Goal: Task Accomplishment & Management: Complete application form

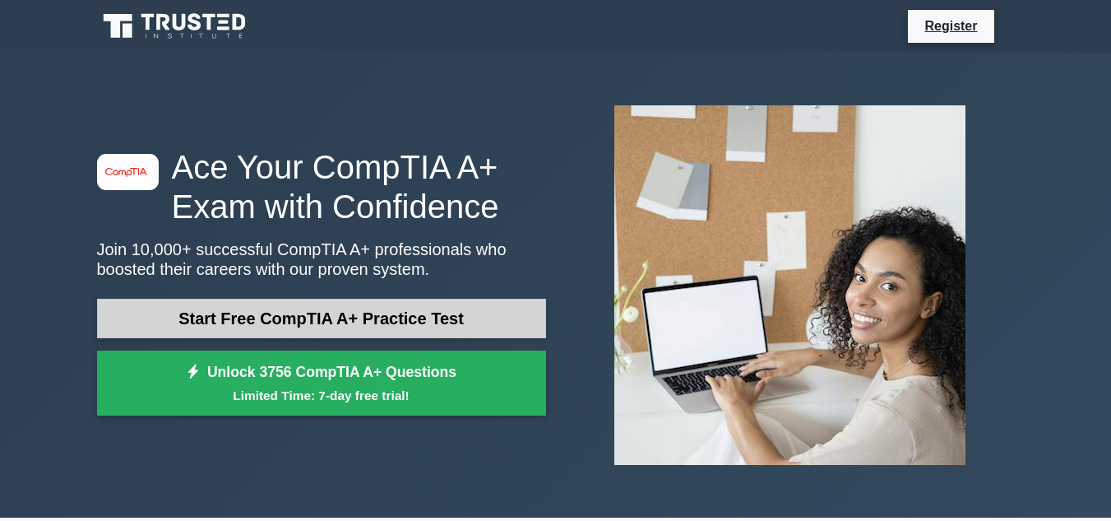
click at [384, 315] on link "Start Free CompTIA A+ Practice Test" at bounding box center [321, 318] width 449 height 39
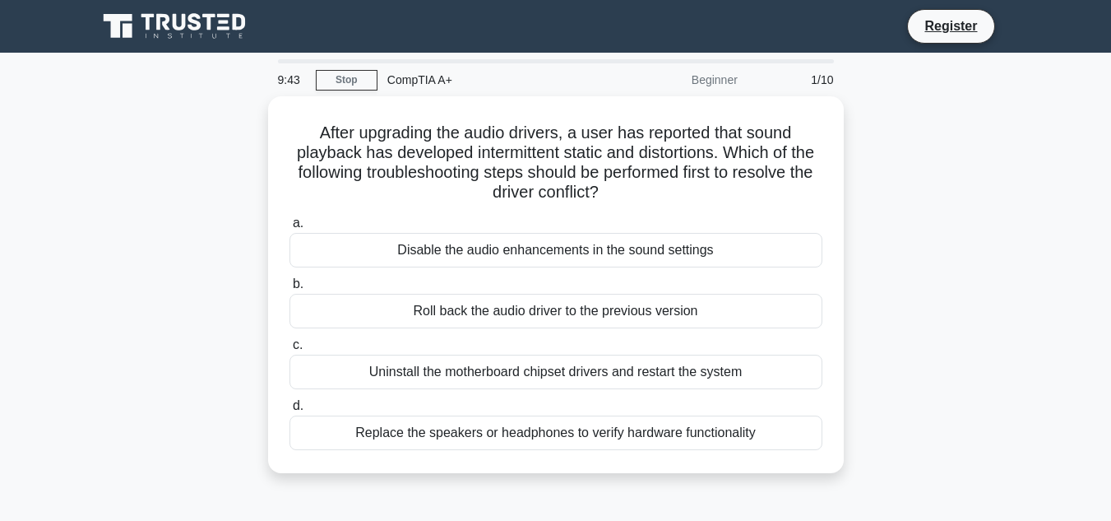
click at [384, 315] on div "Roll back the audio driver to the previous version" at bounding box center [556, 311] width 533 height 35
click at [290, 290] on input "b. Roll back the audio driver to the previous version" at bounding box center [290, 284] width 0 height 11
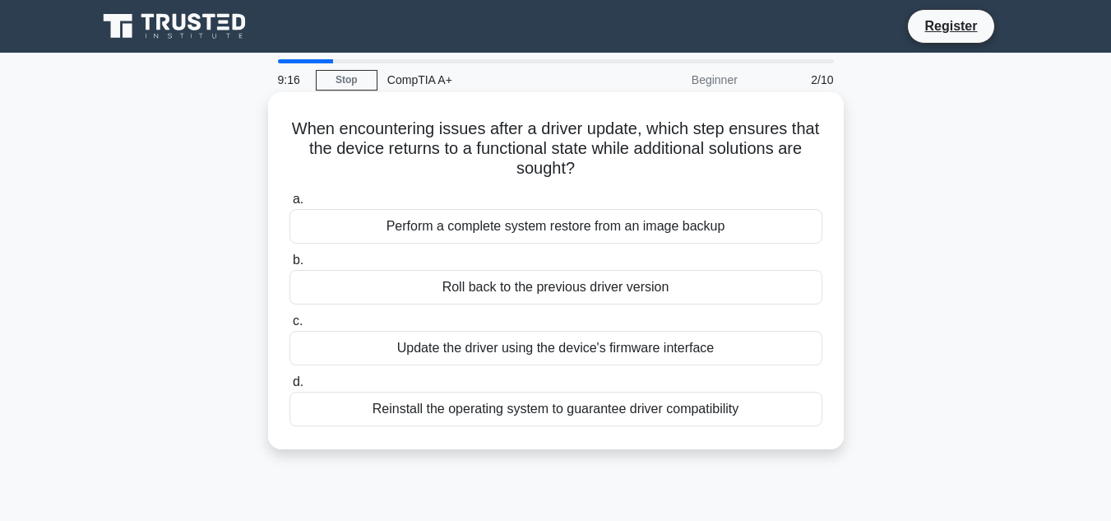
drag, startPoint x: 294, startPoint y: 124, endPoint x: 578, endPoint y: 288, distance: 327.6
click at [578, 288] on div "When encountering issues after a driver update, which step ensures that the dev…" at bounding box center [556, 271] width 563 height 344
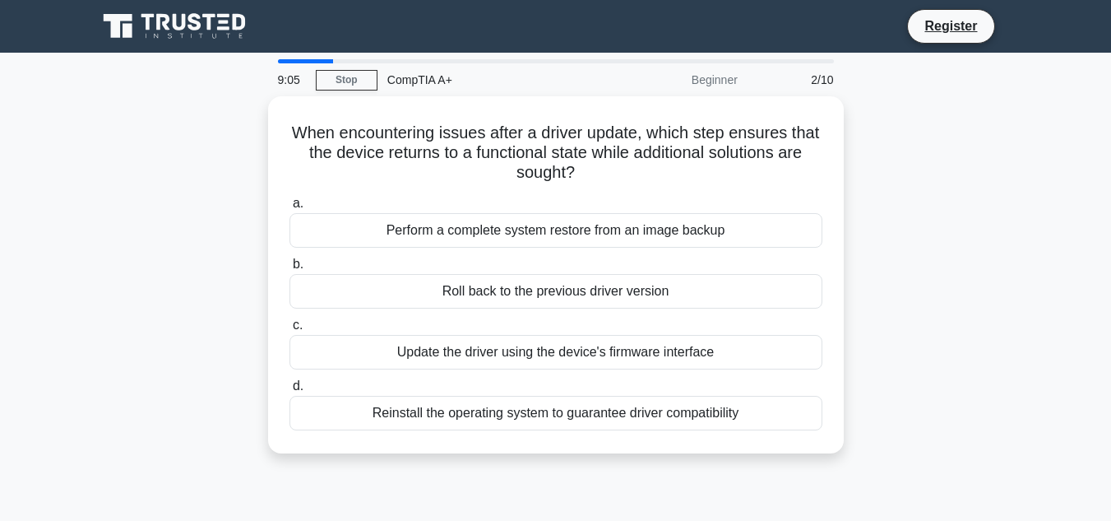
copy div "When encountering issues after a driver update, which step ensures that the dev…"
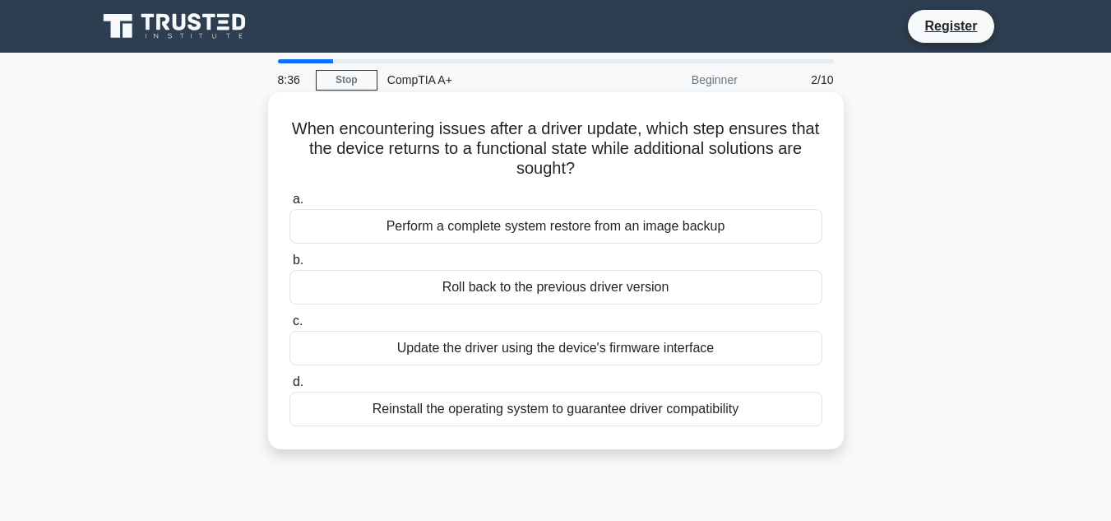
click at [386, 290] on div "Roll back to the previous driver version" at bounding box center [556, 287] width 533 height 35
click at [290, 266] on input "b. Roll back to the previous driver version" at bounding box center [290, 260] width 0 height 11
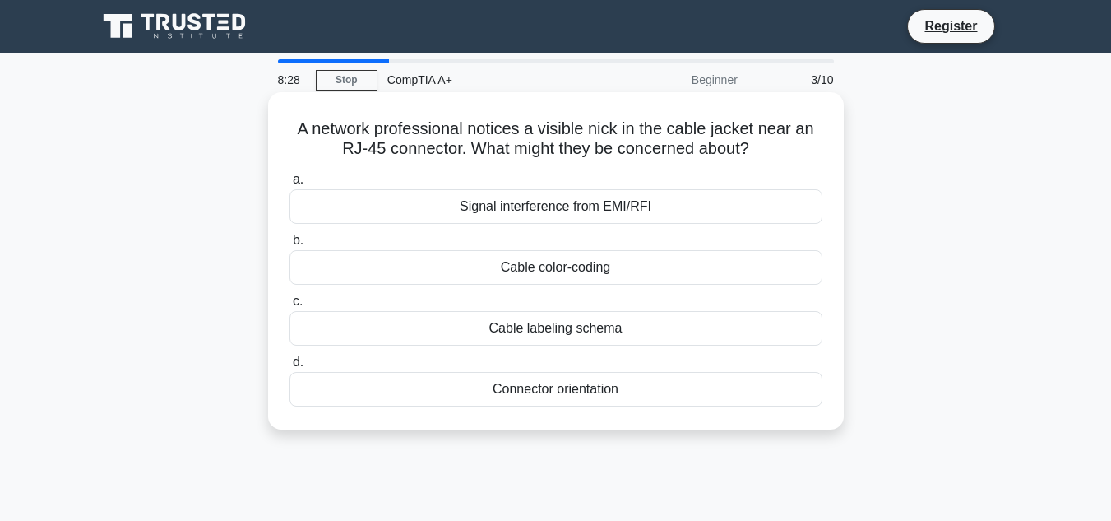
drag, startPoint x: 285, startPoint y: 118, endPoint x: 717, endPoint y: 430, distance: 532.7
click at [717, 429] on div "A network professional notices a visible nick in the cable jacket near an RJ-45…" at bounding box center [556, 260] width 576 height 337
copy div "A network professional notices a visible nick in the cable jacket near an RJ-45…"
click at [717, 429] on div "A network professional notices a visible nick in the cable jacket near an RJ-45…" at bounding box center [556, 260] width 576 height 337
click at [601, 211] on div "Signal interference from EMI/RFI" at bounding box center [556, 206] width 533 height 35
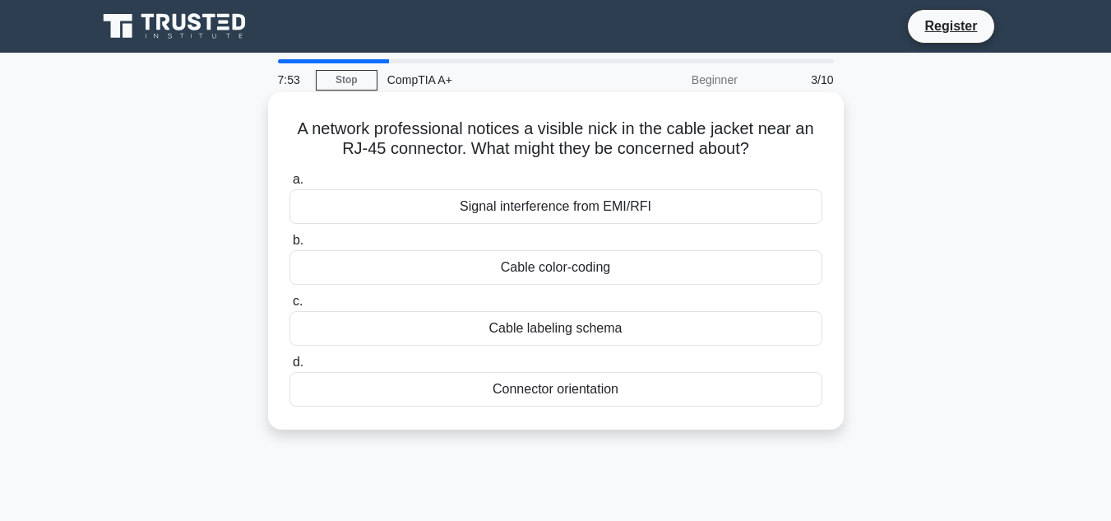
click at [290, 185] on input "a. Signal interference from EMI/RFI" at bounding box center [290, 179] width 0 height 11
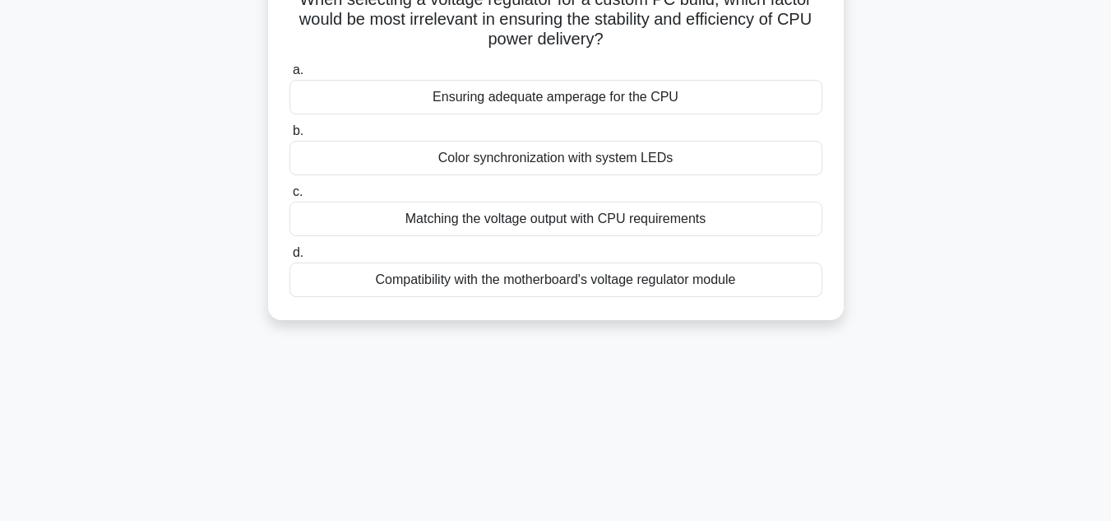
drag, startPoint x: 291, startPoint y: 128, endPoint x: 814, endPoint y: 513, distance: 650.1
click at [814, 513] on div "7:45 Stop CompTIA A+ Beginner 4/10 When selecting a voltage regulator for a cus…" at bounding box center [556, 337] width 938 height 823
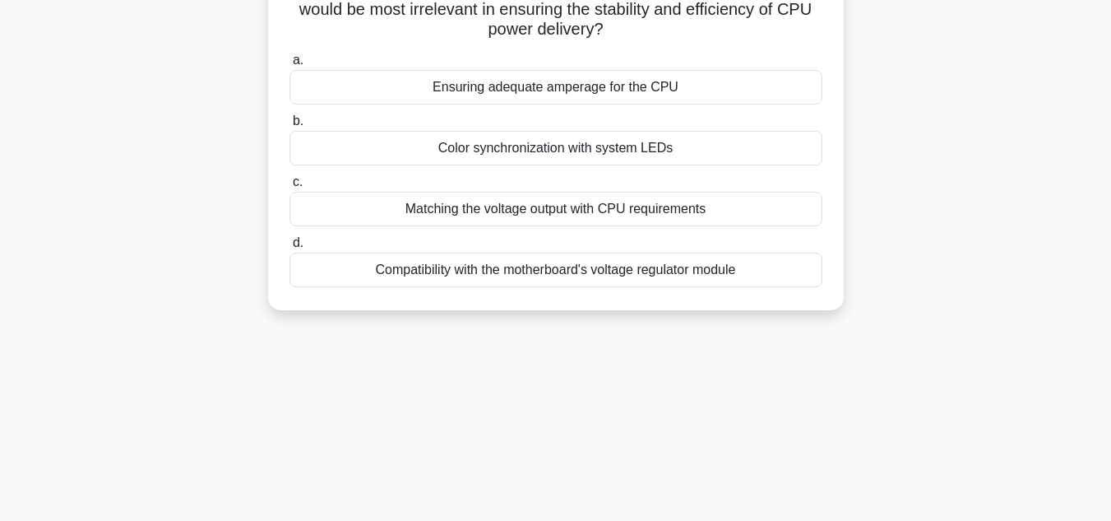
copy div "When selecting a voltage regulator for a custom PC build, which factor would be…"
click at [908, 179] on div "When selecting a voltage regulator for a custom PC build, which factor would be…" at bounding box center [556, 141] width 938 height 377
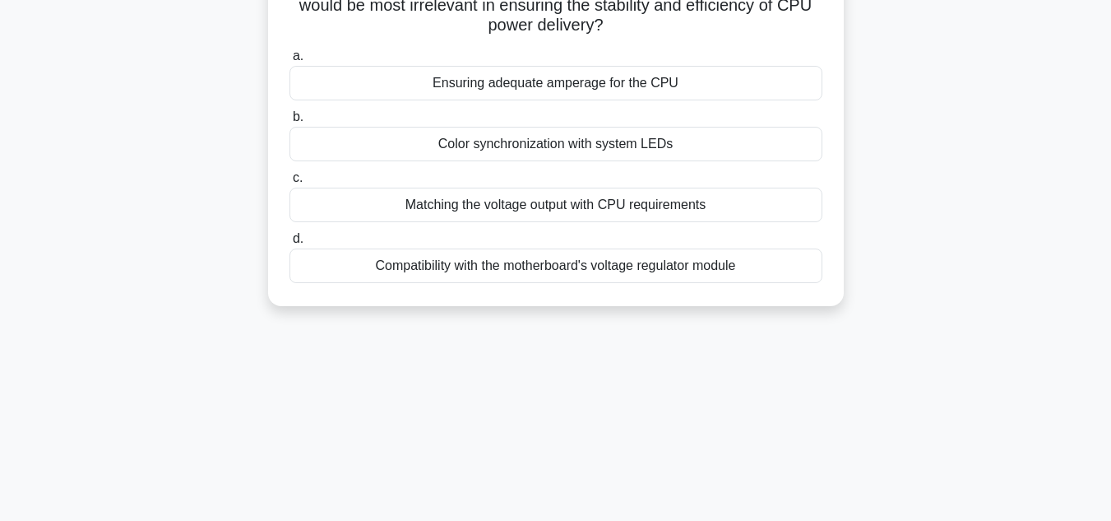
click at [666, 147] on div "Color synchronization with system LEDs" at bounding box center [556, 144] width 533 height 35
click at [290, 123] on input "b. Color synchronization with system LEDs" at bounding box center [290, 117] width 0 height 11
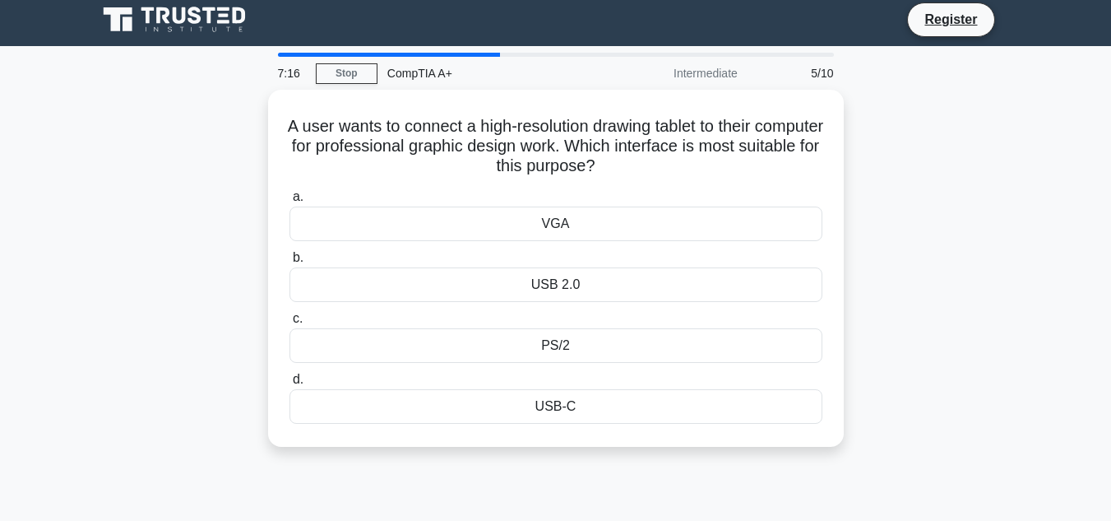
scroll to position [0, 0]
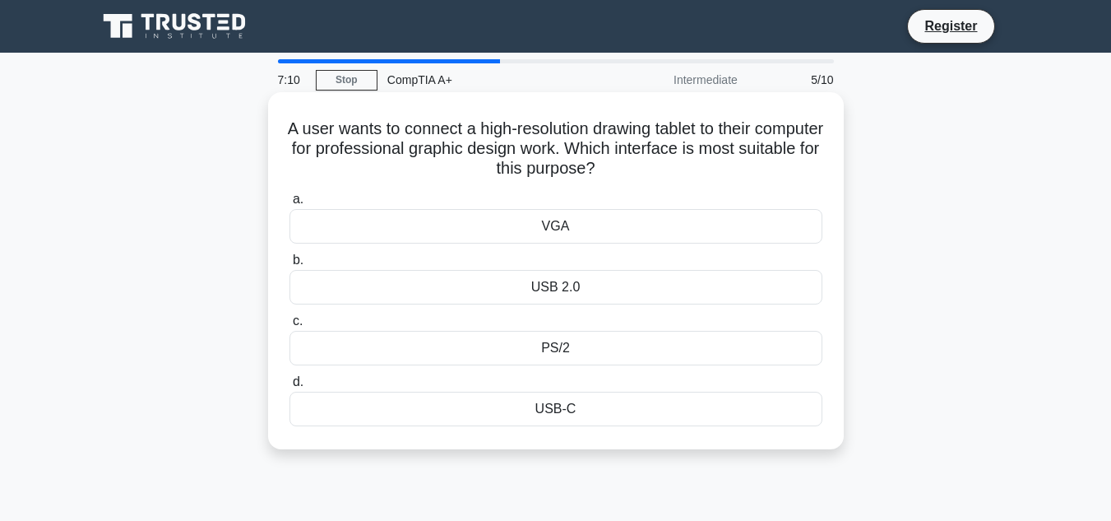
drag, startPoint x: 313, startPoint y: 113, endPoint x: 656, endPoint y: 443, distance: 475.9
click at [656, 443] on div "A user wants to connect a high-resolution drawing tablet to their computer for …" at bounding box center [556, 271] width 563 height 344
copy div "A user wants to connect a high-resolution drawing tablet to their computer for …"
click at [660, 408] on div "USB-C" at bounding box center [556, 409] width 533 height 35
click at [290, 387] on input "d. USB-C" at bounding box center [290, 382] width 0 height 11
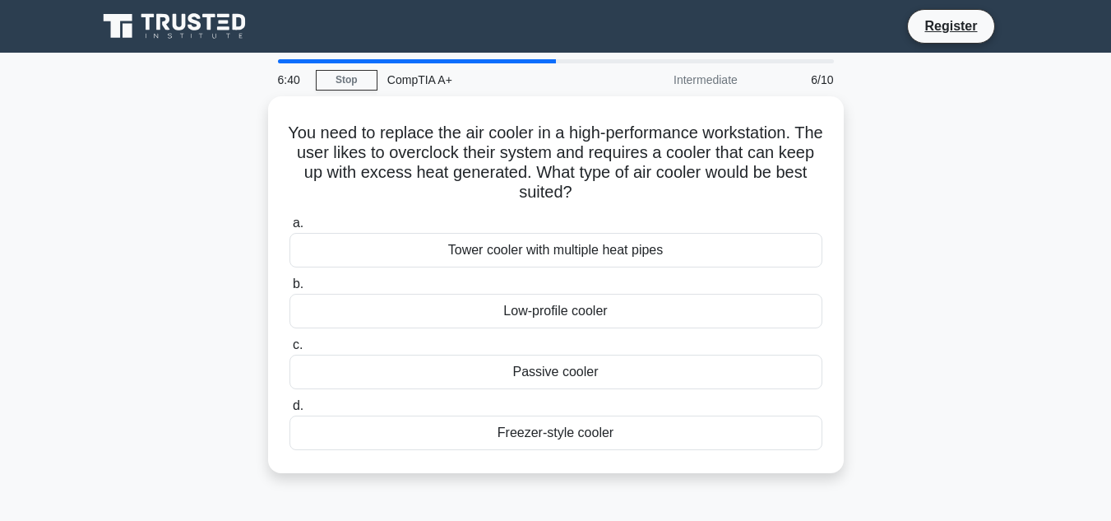
drag, startPoint x: 315, startPoint y: 136, endPoint x: 658, endPoint y: 491, distance: 493.9
click at [658, 491] on div "You need to replace the air cooler in a high-performance workstation. The user …" at bounding box center [556, 294] width 938 height 397
copy div "ou need to replace the air cooler in a high-performance workstation. The user l…"
click at [883, 281] on div "You need to replace the air cooler in a high-performance workstation. The user …" at bounding box center [556, 294] width 938 height 397
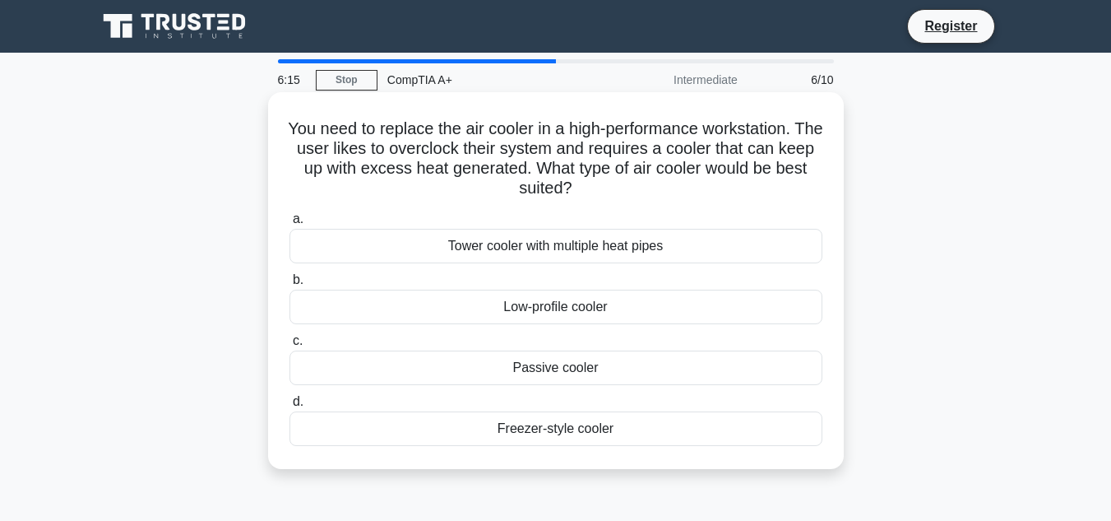
click at [618, 248] on div "Tower cooler with multiple heat pipes" at bounding box center [556, 246] width 533 height 35
click at [290, 225] on input "a. Tower cooler with multiple heat pipes" at bounding box center [290, 219] width 0 height 11
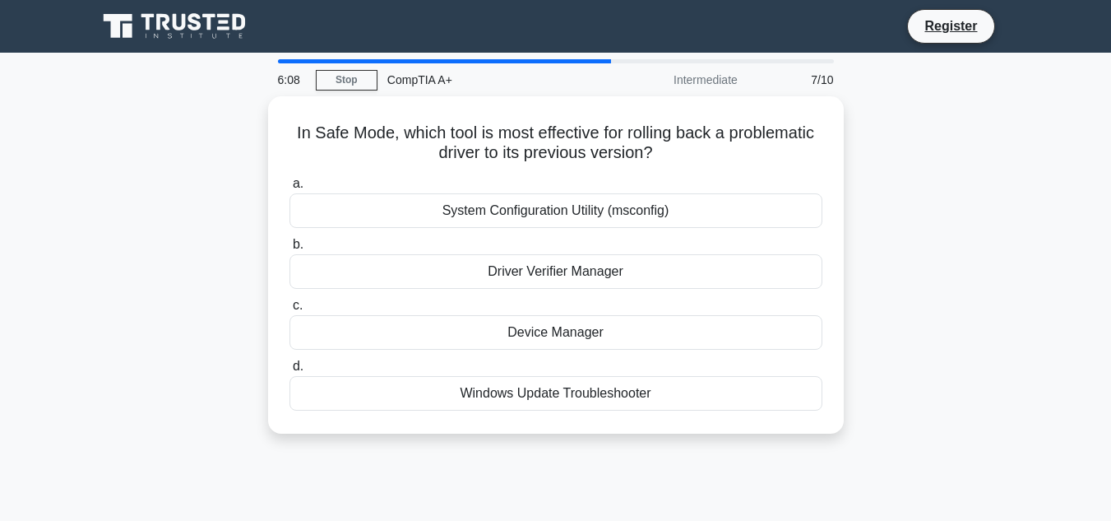
drag, startPoint x: 332, startPoint y: 118, endPoint x: 718, endPoint y: 438, distance: 501.8
click at [718, 438] on div "In Safe Mode, which tool is most effective for rolling back a problematic drive…" at bounding box center [556, 274] width 938 height 357
copy div "In Safe Mode, which tool is most effective for rolling back a problematic drive…"
click at [949, 217] on div "In Safe Mode, which tool is most effective for rolling back a problematic drive…" at bounding box center [556, 274] width 938 height 357
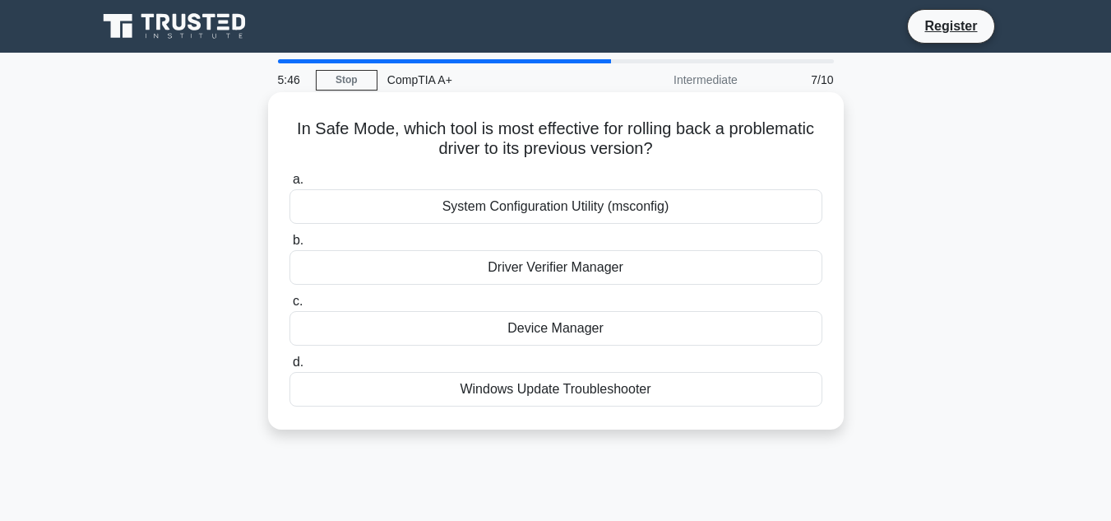
click at [573, 322] on div "Device Manager" at bounding box center [556, 328] width 533 height 35
click at [290, 307] on input "c. Device Manager" at bounding box center [290, 301] width 0 height 11
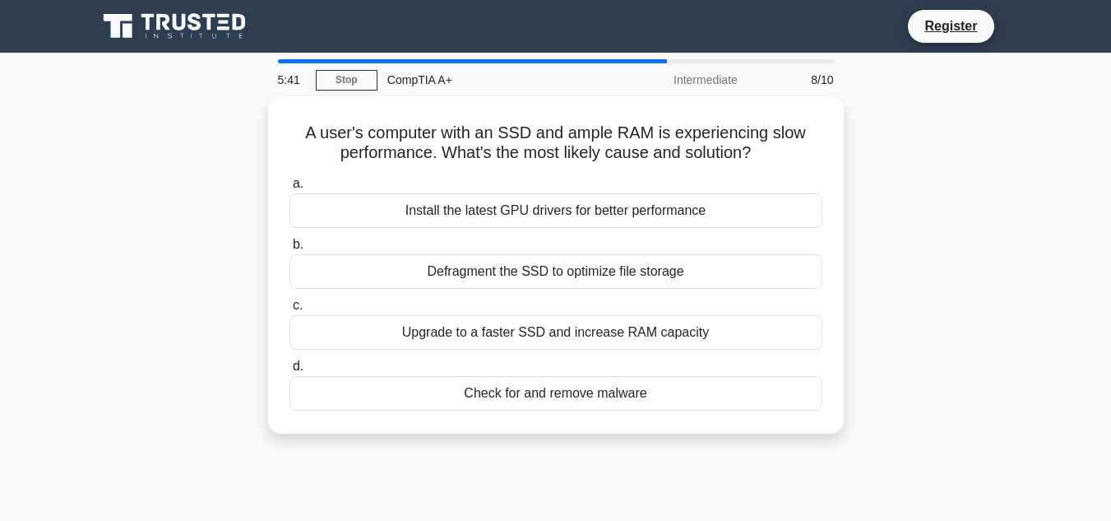
drag, startPoint x: 290, startPoint y: 112, endPoint x: 690, endPoint y: 489, distance: 549.4
click at [690, 489] on div "5:41 Stop CompTIA A+ Intermediate 8/10 A user's computer with an SSD and ample …" at bounding box center [556, 470] width 938 height 823
copy div "A user's computer with an SSD and ample RAM is experiencing slow performance. W…"
click at [967, 277] on div "A user's computer with an SSD and ample RAM is experiencing slow performance. W…" at bounding box center [556, 274] width 938 height 357
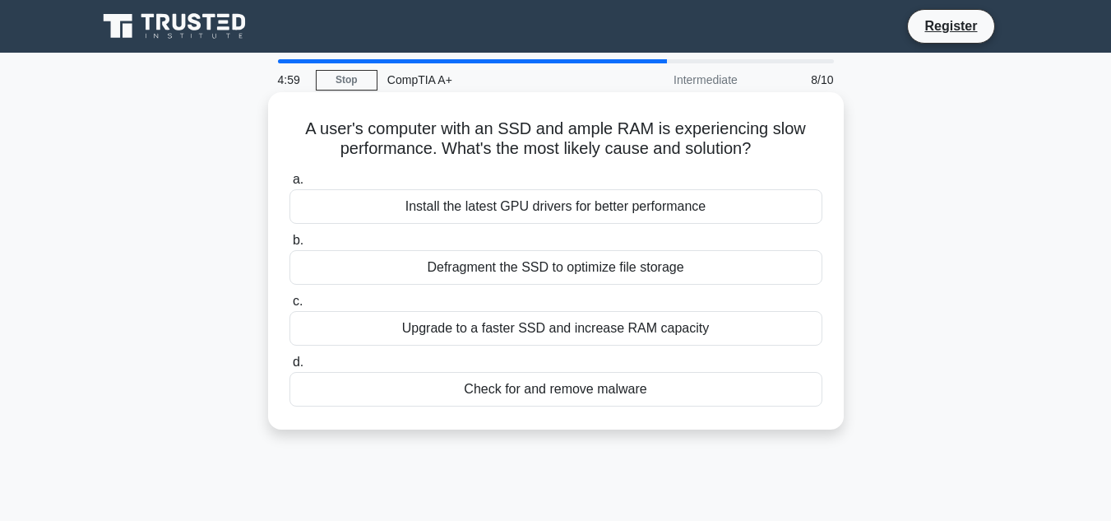
click at [646, 385] on div "Check for and remove malware" at bounding box center [556, 389] width 533 height 35
click at [290, 368] on input "d. Check for and remove malware" at bounding box center [290, 362] width 0 height 11
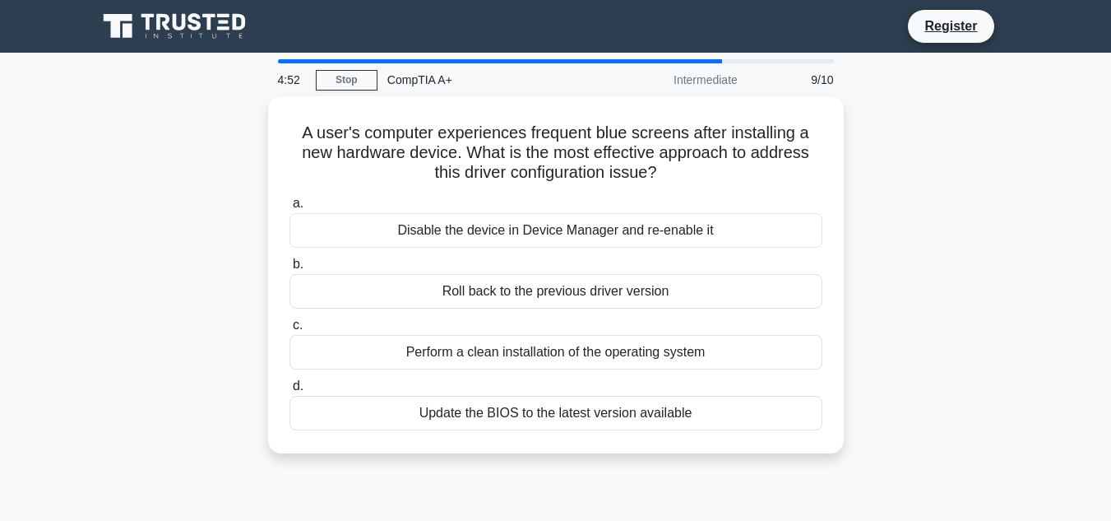
drag, startPoint x: 290, startPoint y: 120, endPoint x: 821, endPoint y: 504, distance: 655.7
click at [821, 504] on div "4:52 Stop CompTIA A+ Intermediate 9/10 A user's computer experiences frequent b…" at bounding box center [556, 470] width 938 height 823
copy div "A user's computer experiences frequent blue screens after installing a new hard…"
click at [908, 291] on div "A user's computer experiences frequent blue screens after installing a new hard…" at bounding box center [556, 284] width 938 height 377
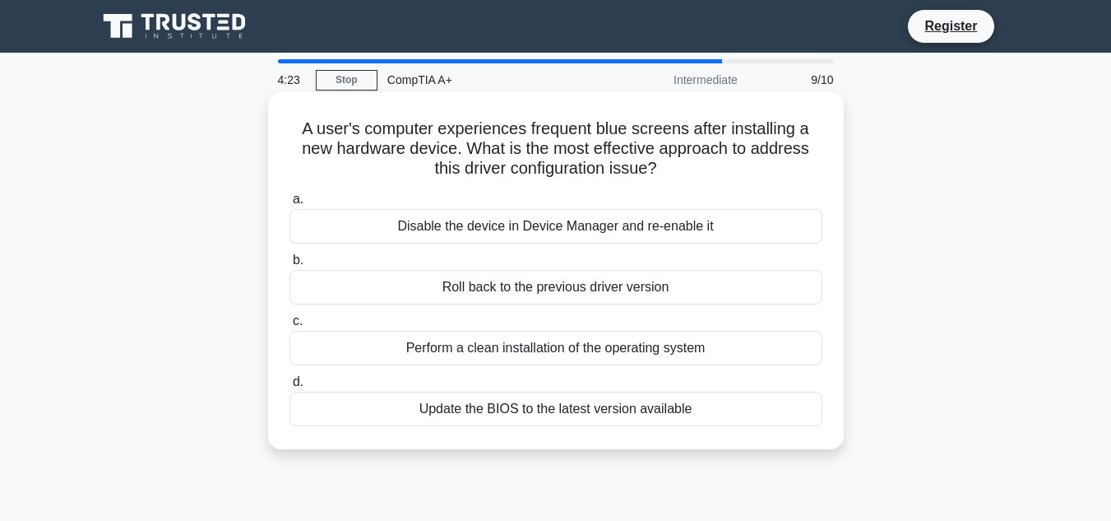
click at [702, 290] on div "Roll back to the previous driver version" at bounding box center [556, 287] width 533 height 35
click at [290, 266] on input "b. Roll back to the previous driver version" at bounding box center [290, 260] width 0 height 11
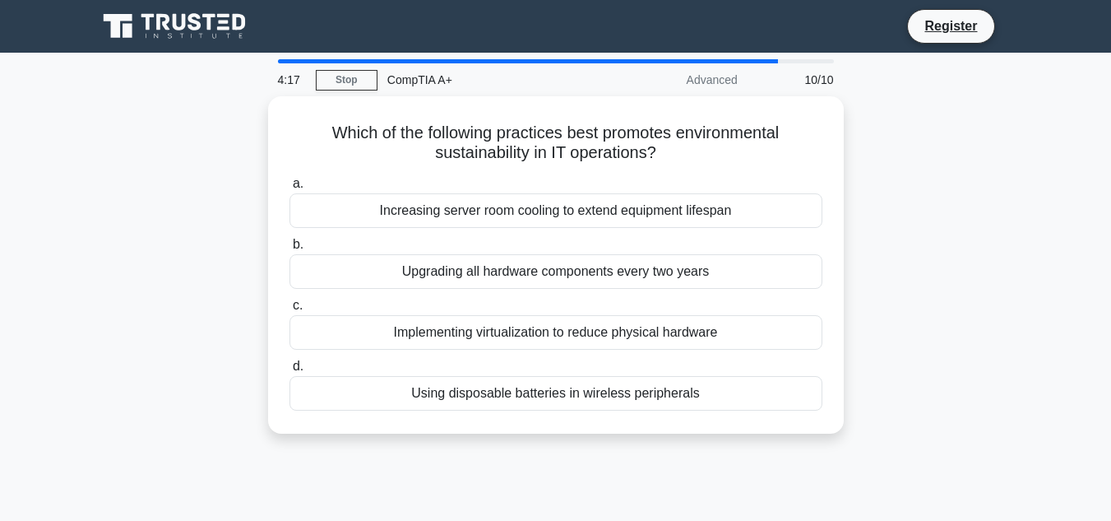
drag, startPoint x: 318, startPoint y: 118, endPoint x: 770, endPoint y: 501, distance: 592.4
click at [770, 501] on div "4:17 Stop CompTIA A+ Advanced 10/10 Which of the following practices best promo…" at bounding box center [556, 470] width 938 height 823
copy div "Which of the following practices best promotes environmental sustainability in …"
click at [934, 284] on div "Which of the following practices best promotes environmental sustainability in …" at bounding box center [556, 274] width 938 height 357
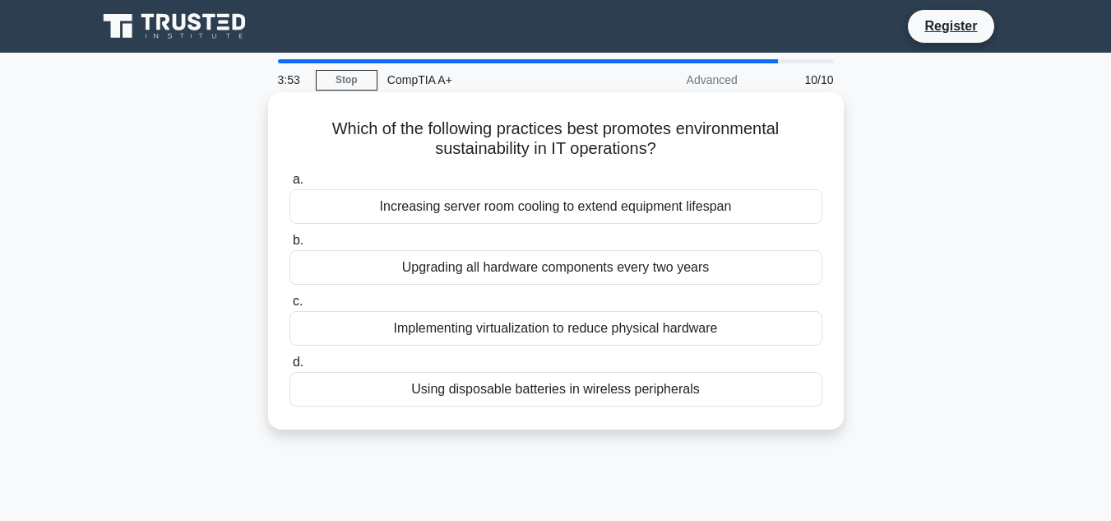
click at [725, 332] on div "Implementing virtualization to reduce physical hardware" at bounding box center [556, 328] width 533 height 35
click at [290, 307] on input "c. Implementing virtualization to reduce physical hardware" at bounding box center [290, 301] width 0 height 11
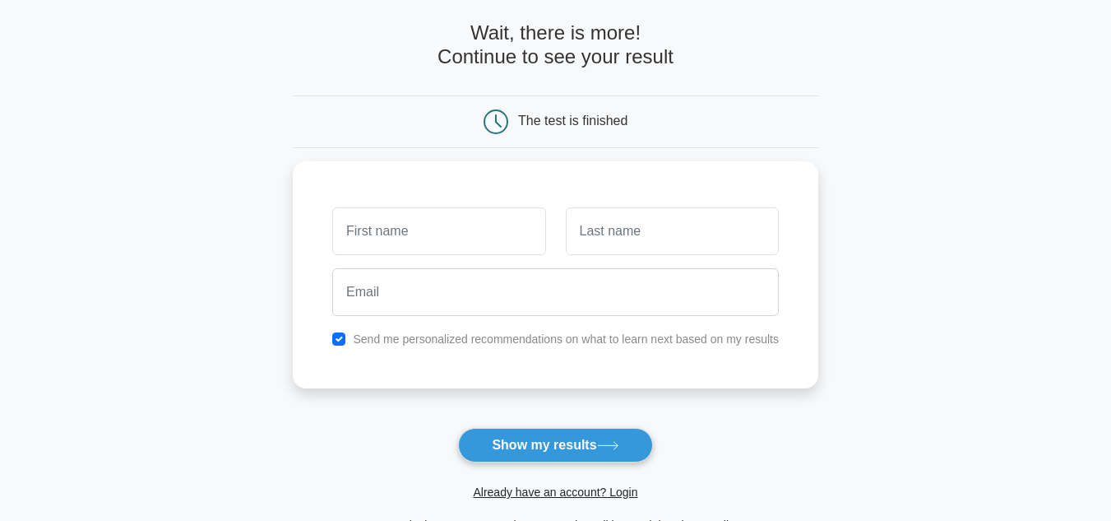
scroll to position [67, 0]
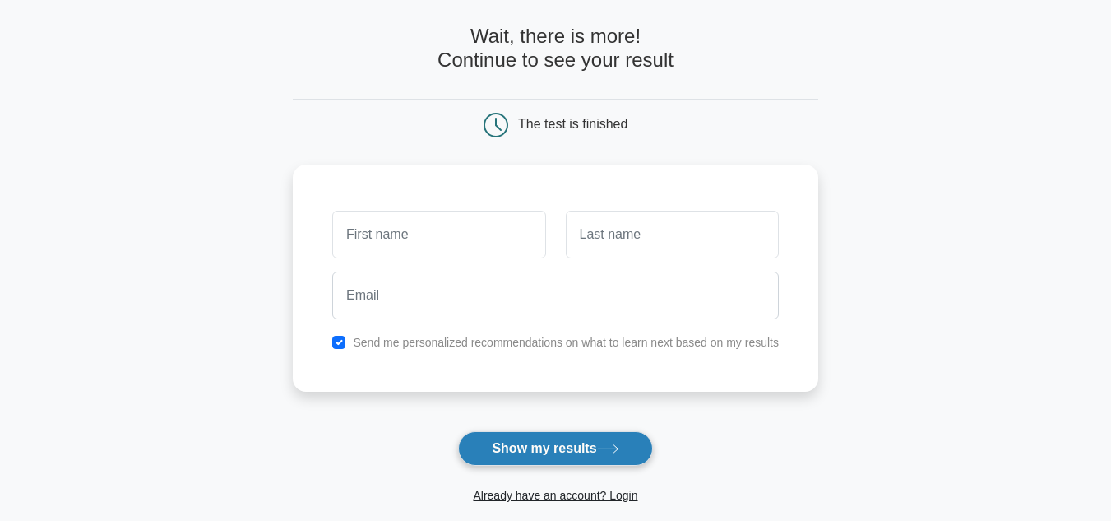
click at [491, 457] on button "Show my results" at bounding box center [555, 448] width 194 height 35
click at [119, 326] on main "Wait, there is more! Continue to see your result The test is finished and the" at bounding box center [555, 281] width 1111 height 592
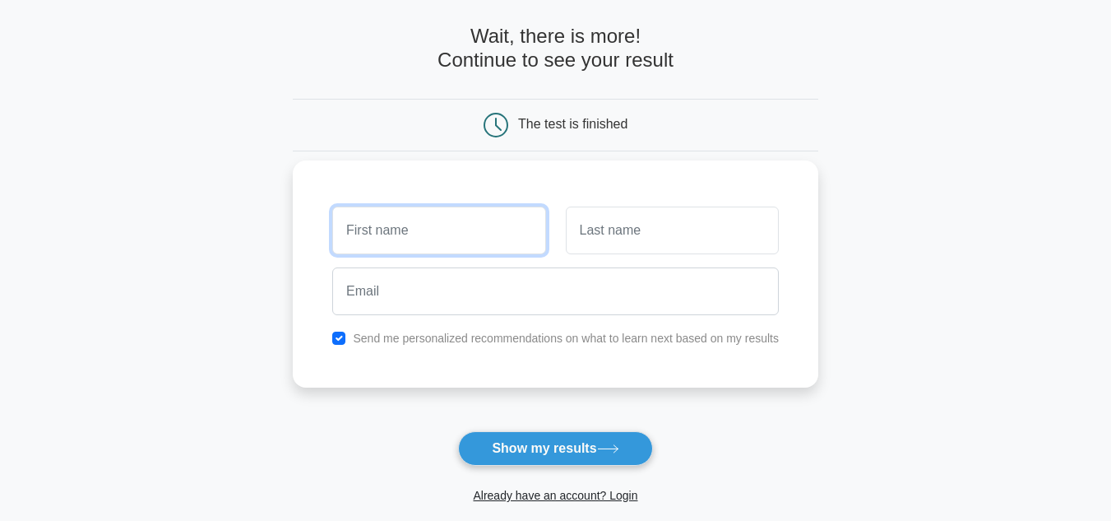
click at [369, 225] on input "text" at bounding box center [438, 230] width 213 height 48
type input "sai"
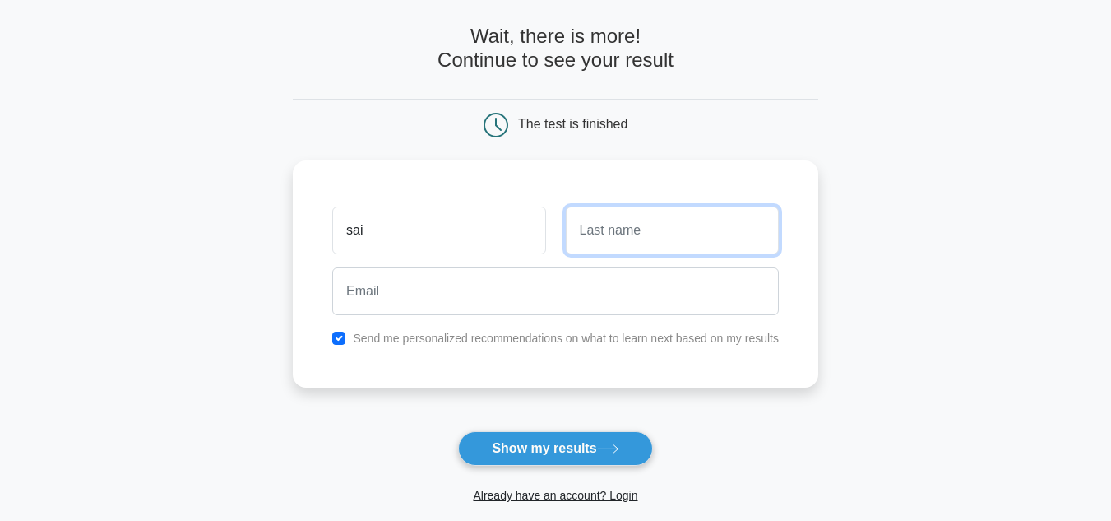
click at [598, 227] on input "text" at bounding box center [672, 230] width 213 height 48
type input "Markapuri"
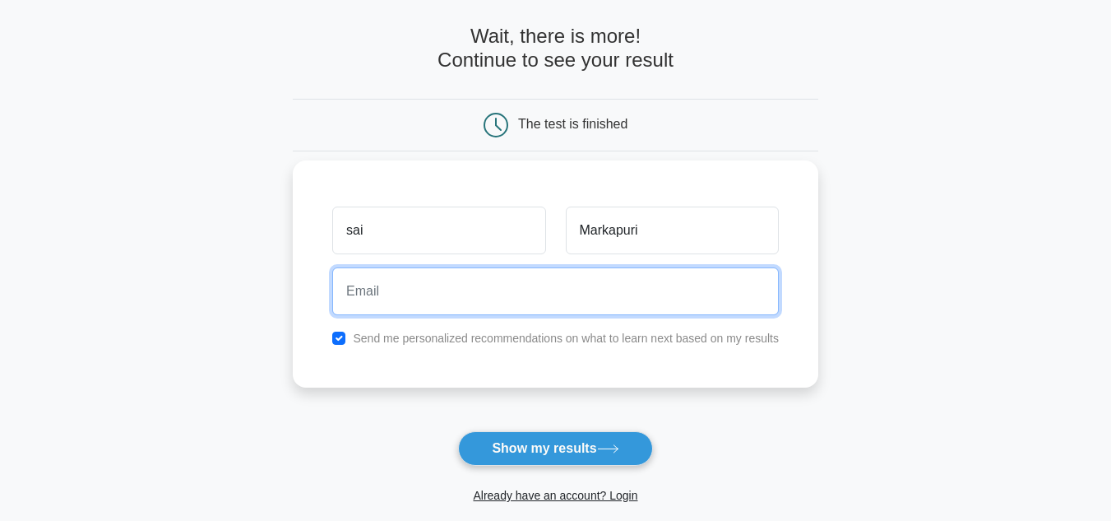
click at [505, 277] on input "email" at bounding box center [555, 291] width 447 height 48
type input "Saimark5@yahoo.com"
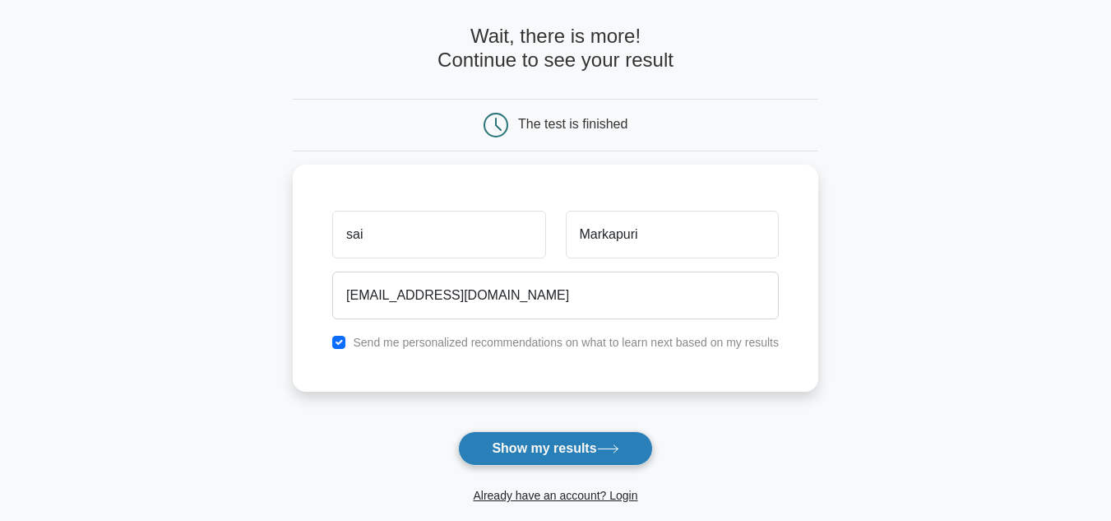
click at [539, 451] on button "Show my results" at bounding box center [555, 448] width 194 height 35
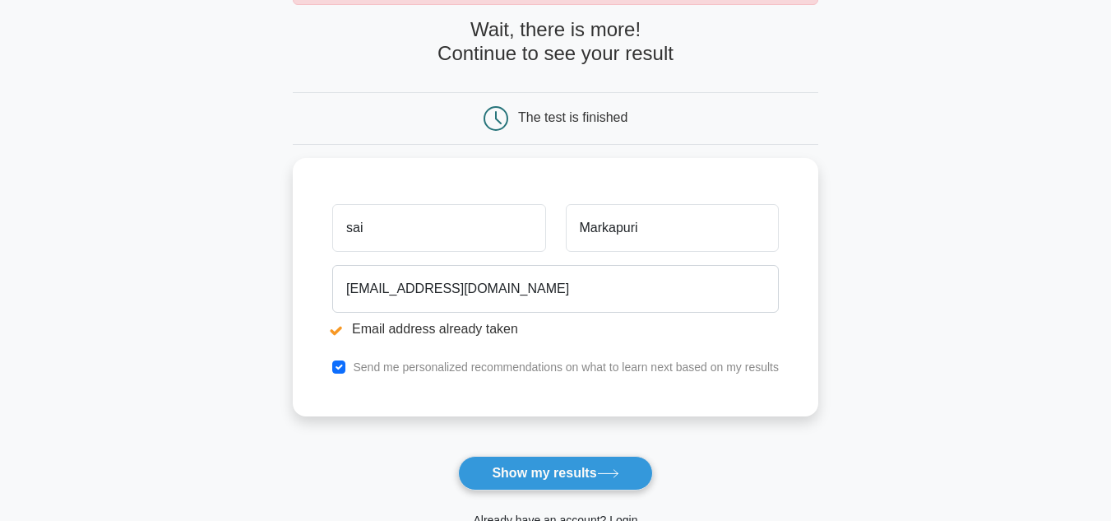
scroll to position [171, 0]
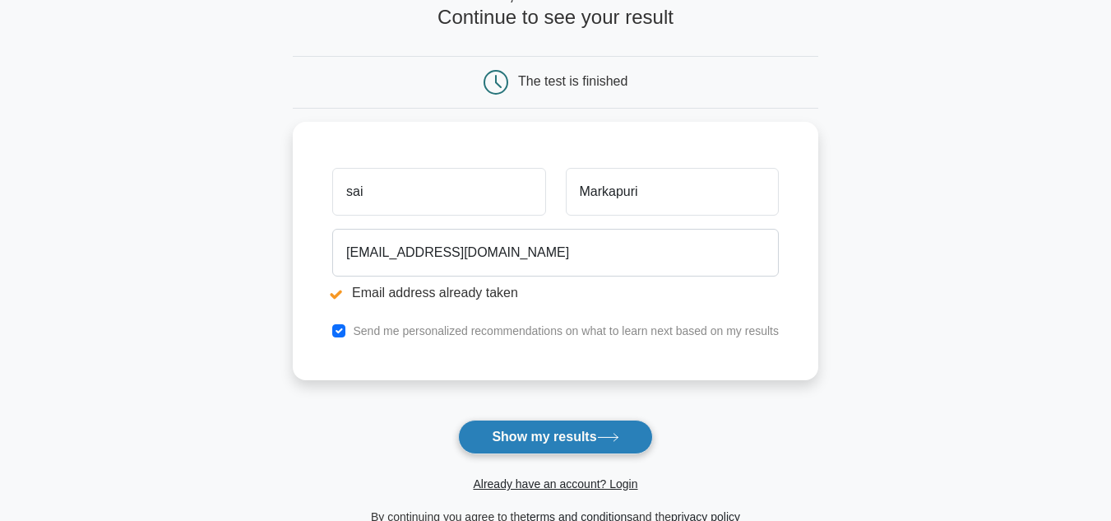
click at [581, 440] on button "Show my results" at bounding box center [555, 437] width 194 height 35
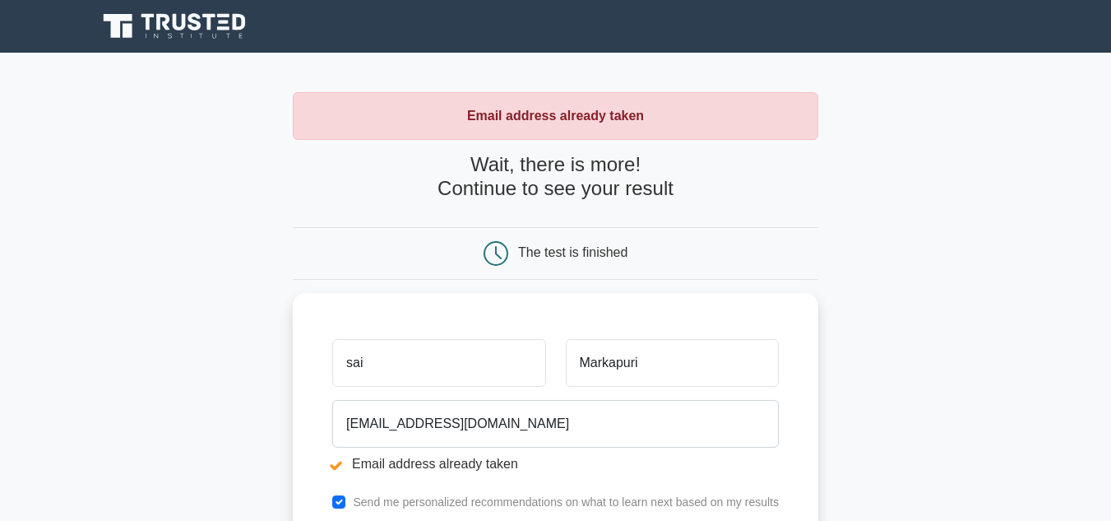
click at [907, 409] on main "Email address already taken Wait, there is more! Continue to see your result Th…" at bounding box center [555, 395] width 1111 height 684
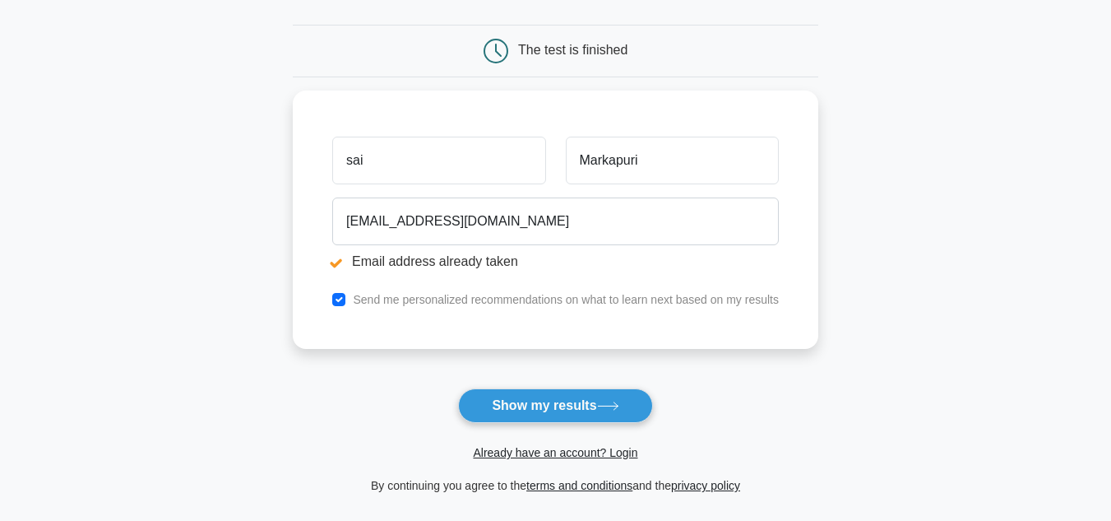
scroll to position [203, 0]
click at [483, 410] on button "Show my results" at bounding box center [555, 404] width 194 height 35
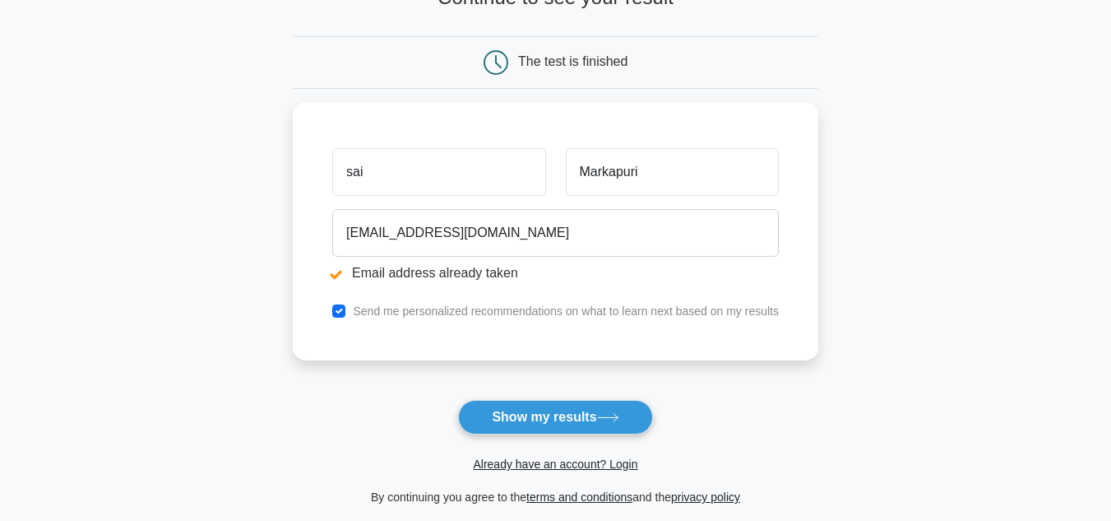
scroll to position [217, 0]
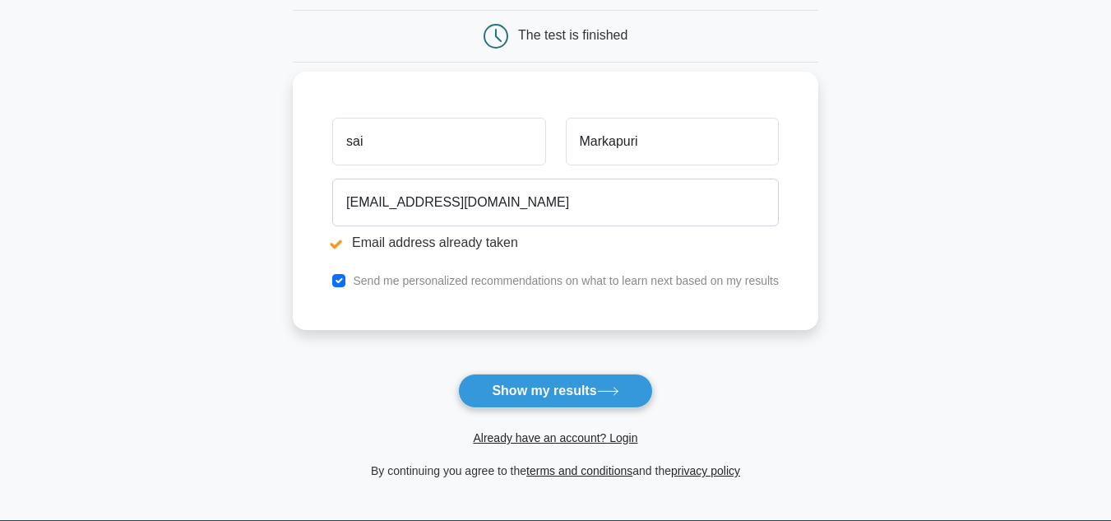
click at [424, 129] on input "sai" at bounding box center [438, 142] width 213 height 48
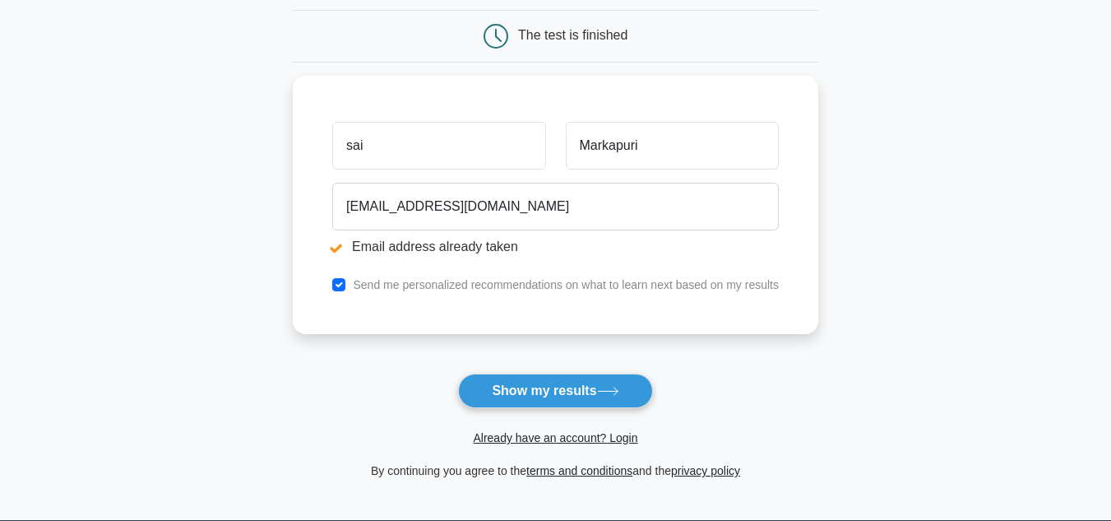
click at [781, 372] on form "Wait, there is more! Continue to see your result The test is finished sai" at bounding box center [556, 208] width 526 height 545
click at [864, 229] on main "Email address already taken Wait, there is more! Continue to see your result Th…" at bounding box center [555, 177] width 1111 height 684
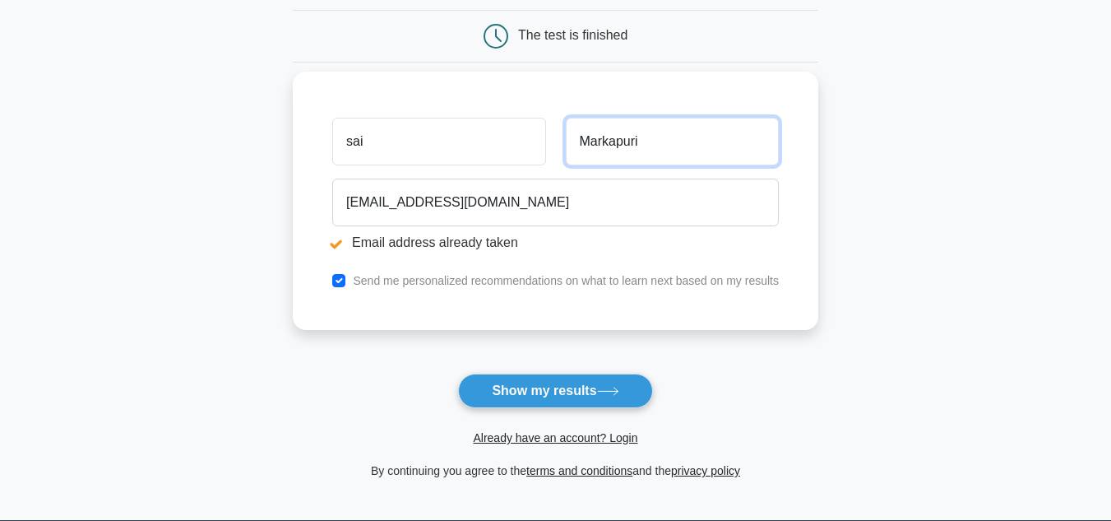
click at [713, 136] on input "Markapuri" at bounding box center [672, 142] width 213 height 48
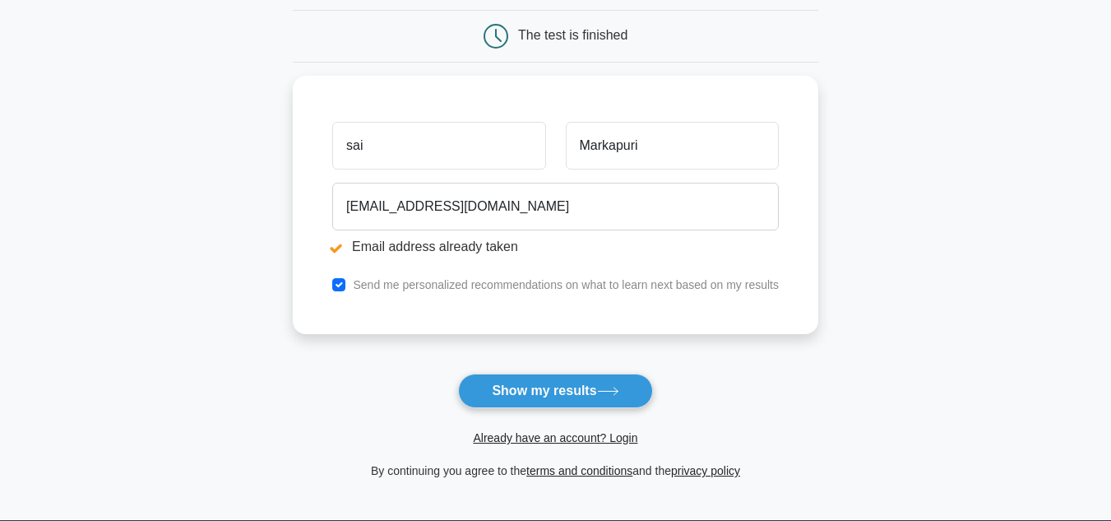
click at [821, 260] on main "Email address already taken Wait, there is more! Continue to see your result Th…" at bounding box center [555, 177] width 1111 height 684
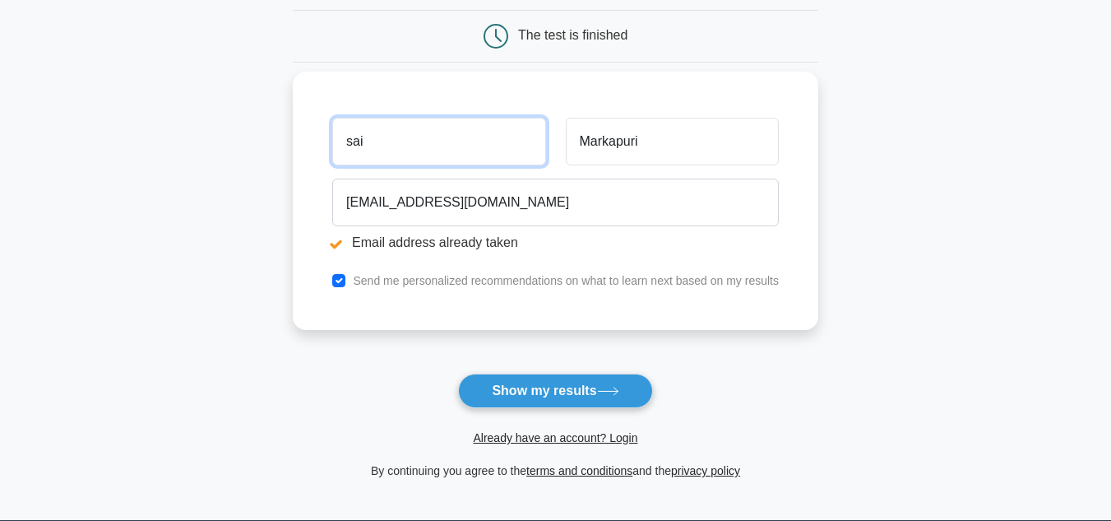
click at [391, 129] on input "sai" at bounding box center [438, 142] width 213 height 48
type input "s"
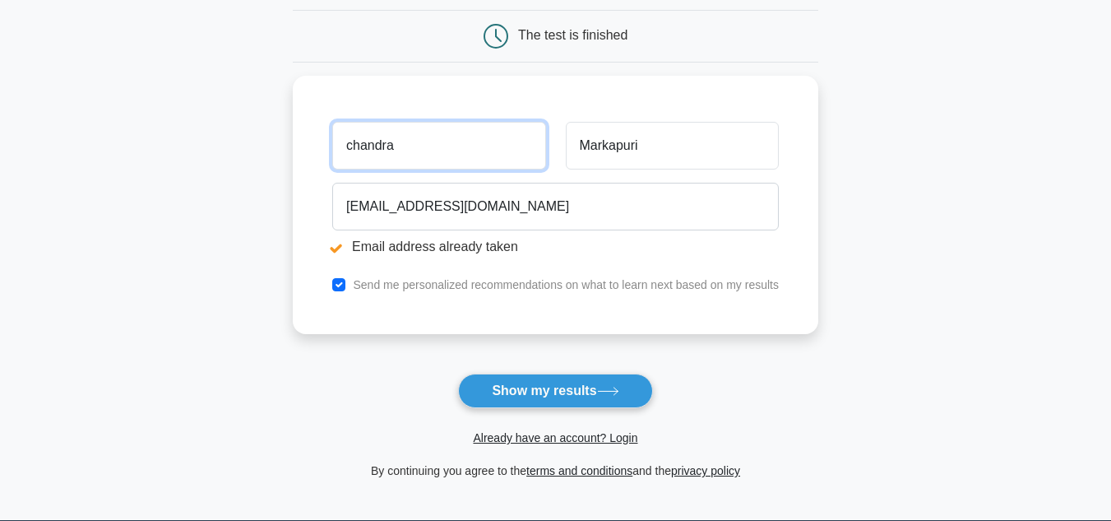
type input "chandra"
click at [749, 366] on form "Wait, there is more! Continue to see your result The test is finished chandra" at bounding box center [556, 208] width 526 height 545
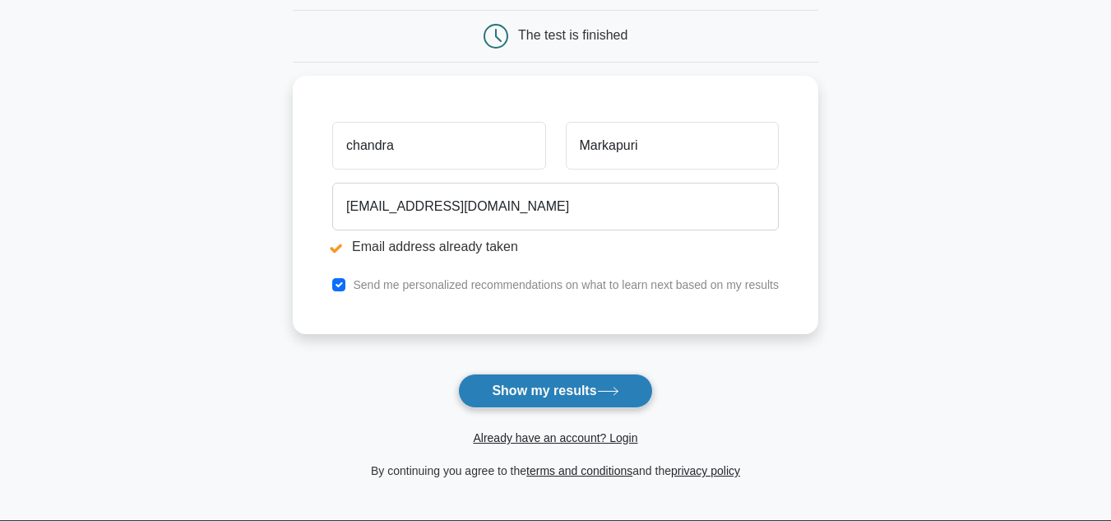
click at [554, 385] on button "Show my results" at bounding box center [555, 390] width 194 height 35
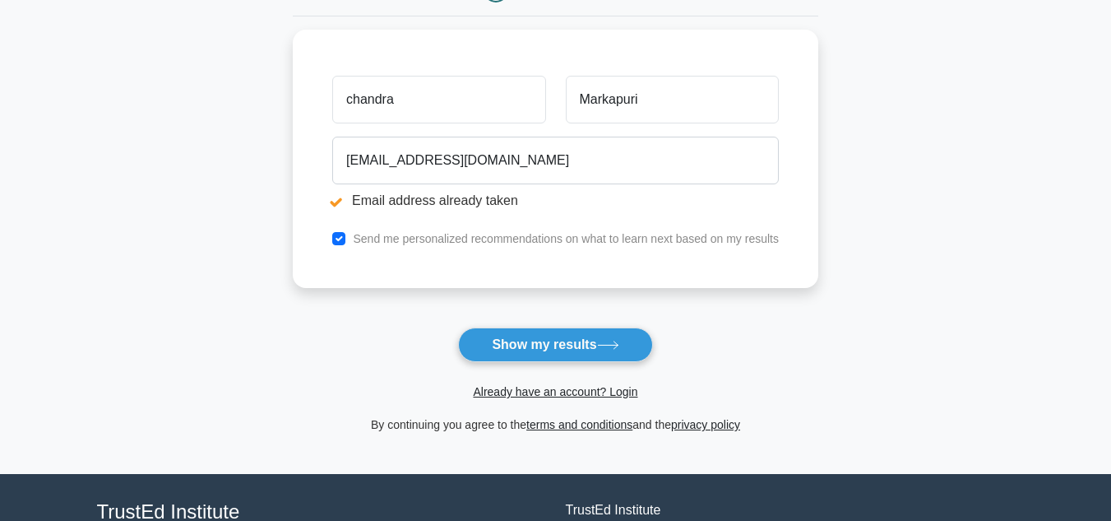
scroll to position [267, 0]
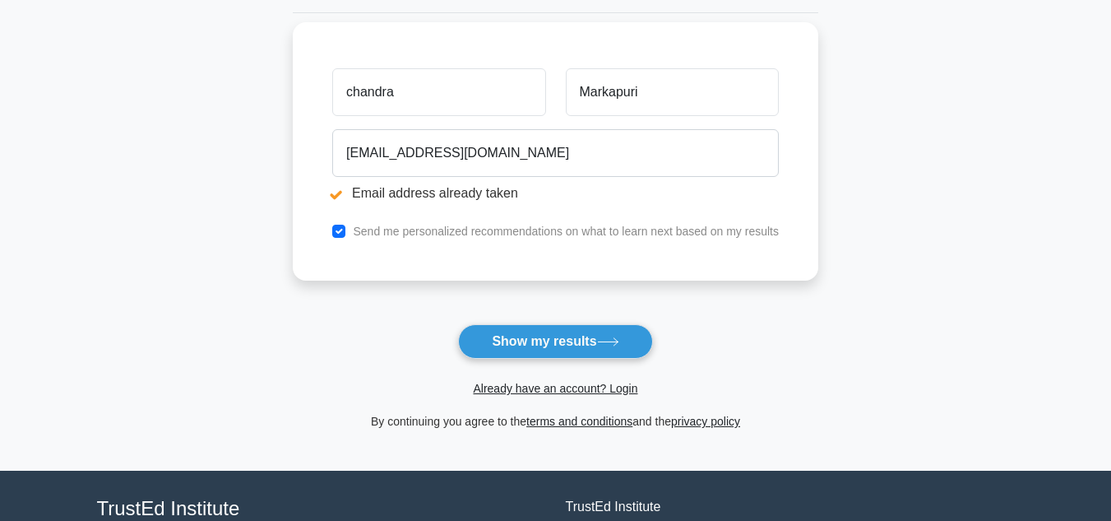
click at [459, 93] on input "chandra" at bounding box center [438, 92] width 213 height 48
type input "c"
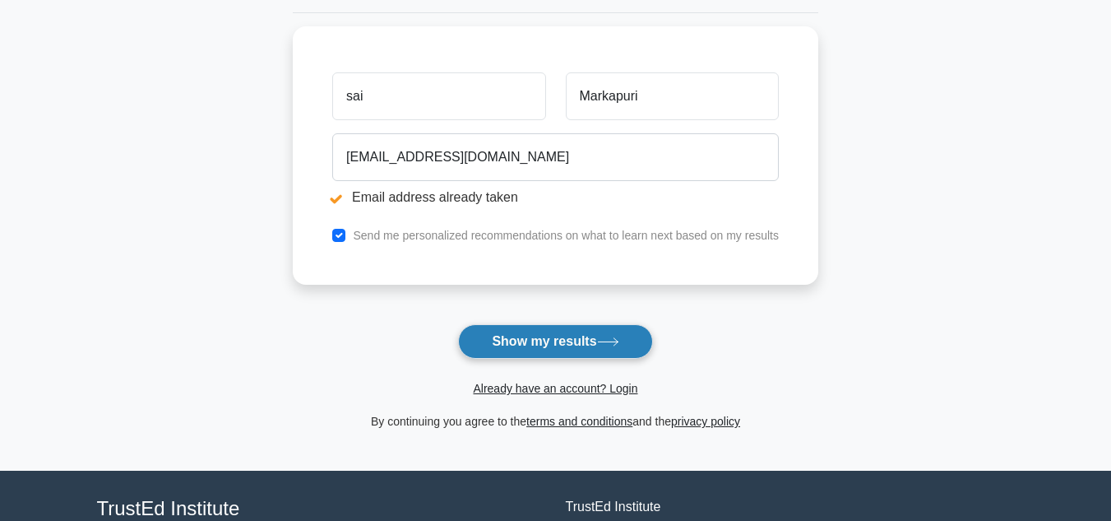
type input "sai"
click at [576, 335] on button "Show my results" at bounding box center [555, 341] width 194 height 35
